Goal: Information Seeking & Learning: Learn about a topic

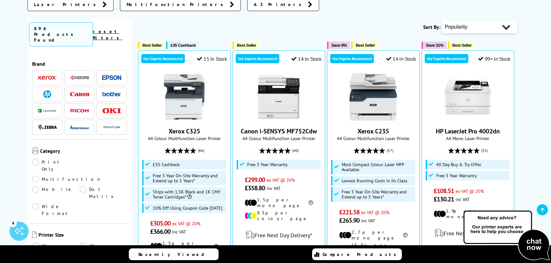
scroll to position [202, 0]
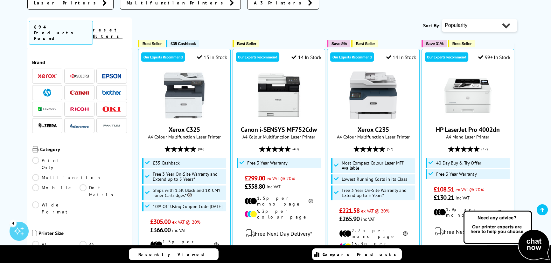
click at [102, 69] on li at bounding box center [111, 76] width 30 height 15
click at [116, 74] on img at bounding box center [111, 76] width 19 height 5
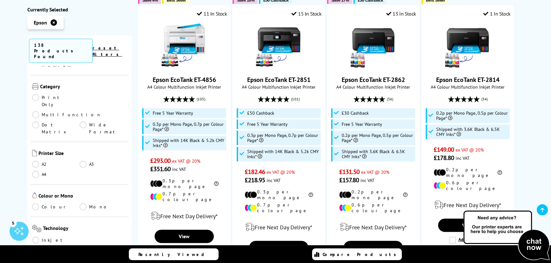
scroll to position [202, 0]
click at [83, 160] on link "A3" at bounding box center [103, 163] width 47 height 7
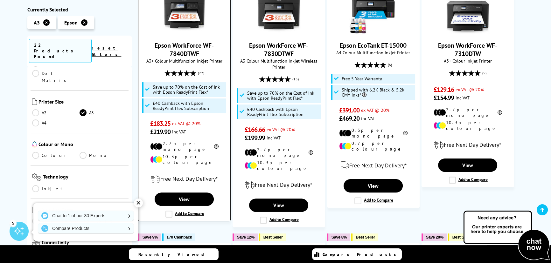
scroll to position [191, 0]
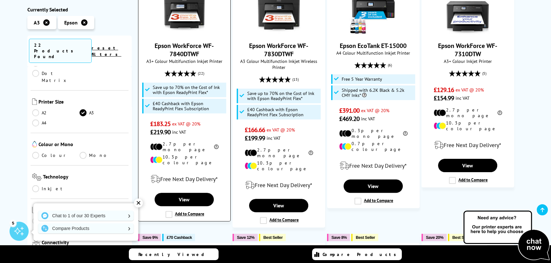
click at [183, 56] on link "Epson WorkForce WF-7840DTWF" at bounding box center [184, 50] width 59 height 17
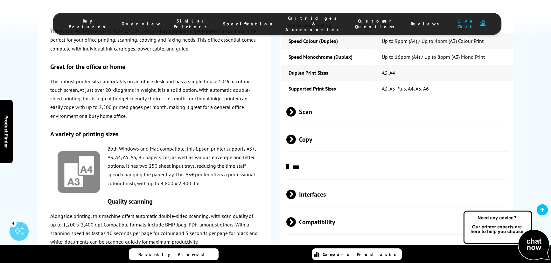
scroll to position [1156, 0]
click at [300, 100] on span "Scan" at bounding box center [396, 112] width 221 height 24
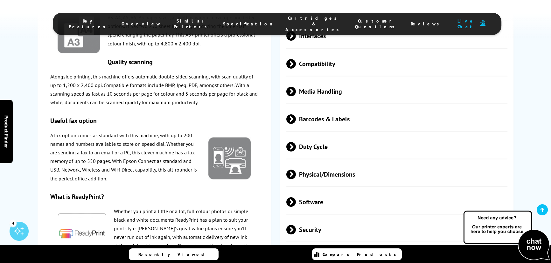
scroll to position [1388, 0]
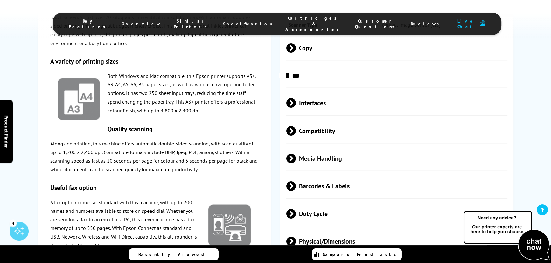
click at [331, 147] on span "Media Handling" at bounding box center [396, 159] width 221 height 24
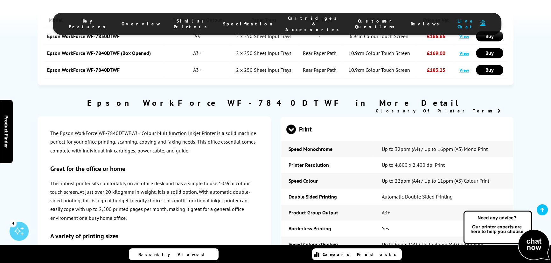
scroll to position [954, 0]
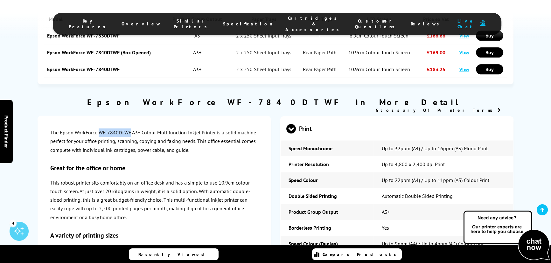
drag, startPoint x: 99, startPoint y: 99, endPoint x: 131, endPoint y: 96, distance: 32.0
click at [131, 128] on p "The Epson WorkForce WF-7840DTWF A3+ Colour Multifunction Inkjet Printer is a so…" at bounding box center [154, 141] width 208 height 26
copy p "WF-7840DTWF"
